Goal: Check status: Check status

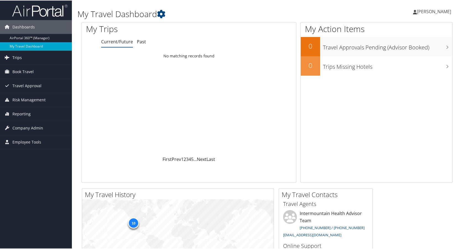
click at [18, 55] on span "Trips" at bounding box center [16, 57] width 9 height 14
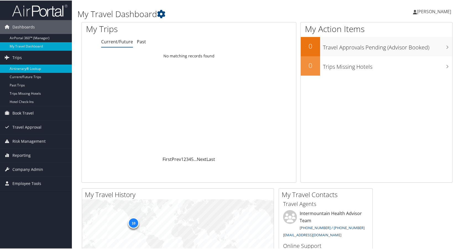
click at [20, 66] on link "Airtinerary® Lookup" at bounding box center [36, 68] width 72 height 8
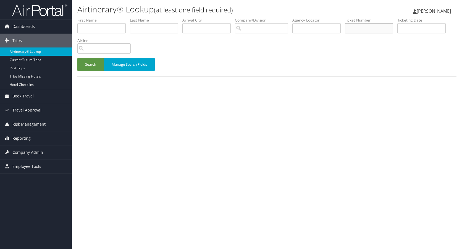
click at [354, 28] on input "text" at bounding box center [369, 28] width 48 height 10
paste input "0164302963167"
click at [87, 61] on button "Search" at bounding box center [90, 64] width 27 height 13
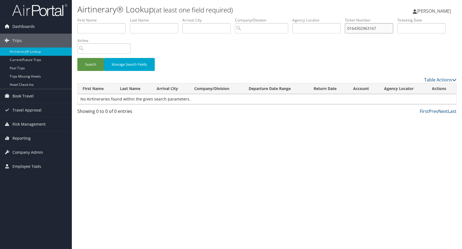
drag, startPoint x: 355, startPoint y: 27, endPoint x: 391, endPoint y: 1, distance: 45.0
click at [355, 27] on input "0164302963167" at bounding box center [369, 28] width 48 height 10
type input "164302963167"
click at [90, 64] on button "Search" at bounding box center [90, 64] width 27 height 13
drag, startPoint x: 384, startPoint y: 28, endPoint x: 327, endPoint y: 28, distance: 57.8
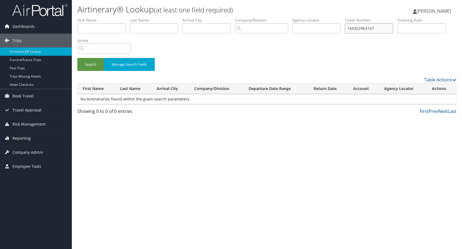
click at [327, 17] on ul "First Name Last Name Departure City Arrival City Company/Division Airport/City …" at bounding box center [266, 17] width 379 height 0
click at [109, 27] on input "text" at bounding box center [101, 28] width 48 height 10
type input "valdivia"
click at [96, 48] on input "search" at bounding box center [103, 48] width 53 height 10
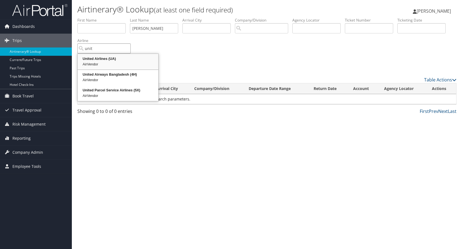
click at [96, 60] on div "United Airlines (UA)" at bounding box center [118, 59] width 79 height 6
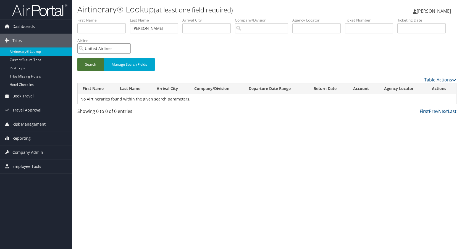
type input "United Airlines"
click at [89, 65] on button "Search" at bounding box center [90, 64] width 27 height 13
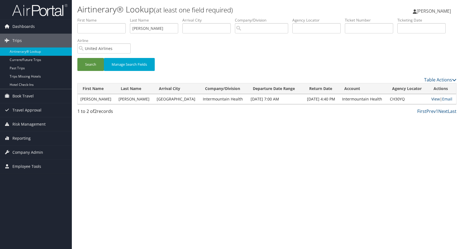
click at [432, 100] on link "View" at bounding box center [436, 99] width 9 height 5
click at [127, 48] on input "United Airlines" at bounding box center [103, 48] width 53 height 10
click at [91, 64] on button "Search" at bounding box center [90, 64] width 27 height 13
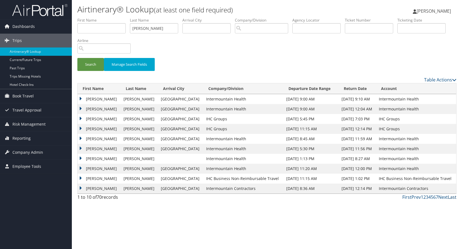
click at [453, 197] on link "Last" at bounding box center [452, 197] width 9 height 6
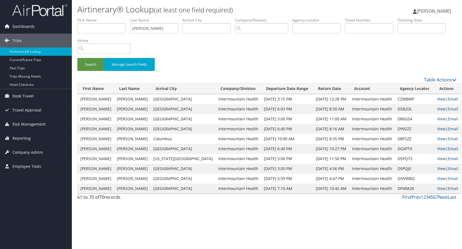
click at [436, 198] on link "7" at bounding box center [437, 197] width 2 height 6
click at [435, 197] on link "6" at bounding box center [435, 197] width 2 height 6
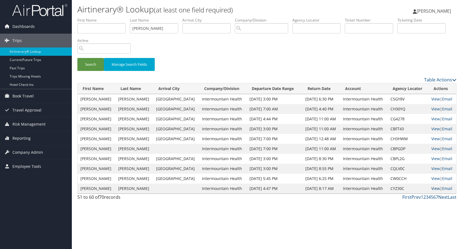
click at [434, 188] on link "View" at bounding box center [436, 188] width 9 height 5
click at [432, 186] on link "View" at bounding box center [436, 188] width 9 height 5
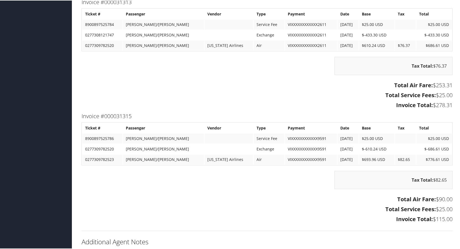
scroll to position [112, 0]
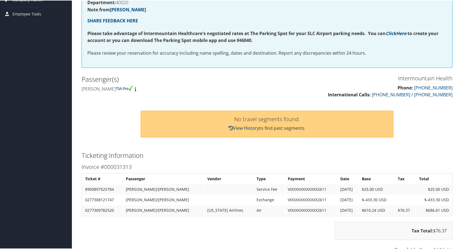
click at [236, 126] on link "View History" at bounding box center [244, 128] width 30 height 6
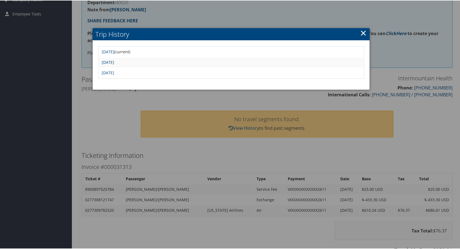
click at [114, 61] on link "Tue Jul 29 17:40:28 MDT 2025" at bounding box center [108, 61] width 12 height 5
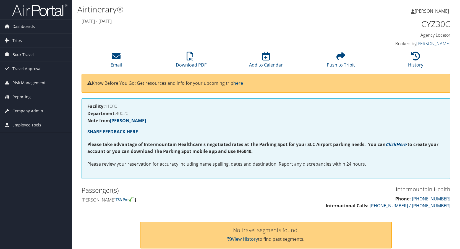
scroll to position [83, 0]
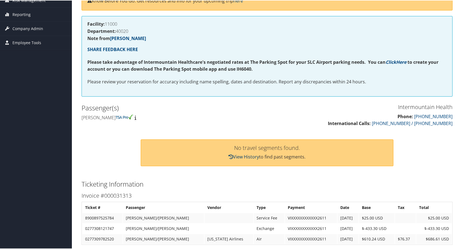
click at [251, 154] on link "View History" at bounding box center [244, 156] width 30 height 6
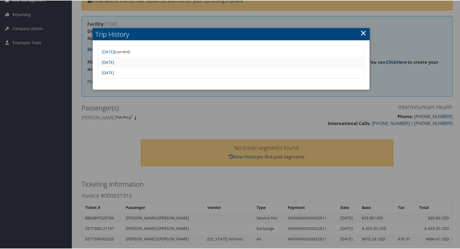
click at [114, 73] on link "Tue Jul 29 17:24:17 MDT 2025" at bounding box center [108, 72] width 12 height 5
